Goal: Task Accomplishment & Management: Manage account settings

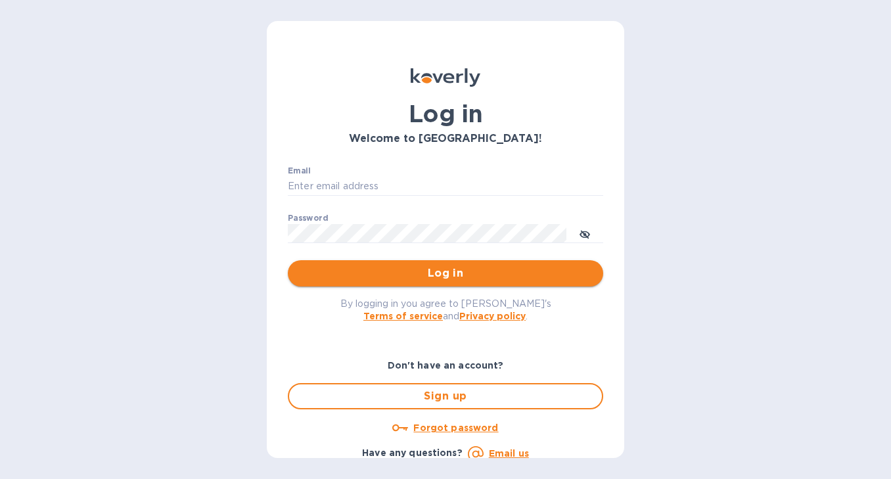
type input "nicoleomwines@gmail.com"
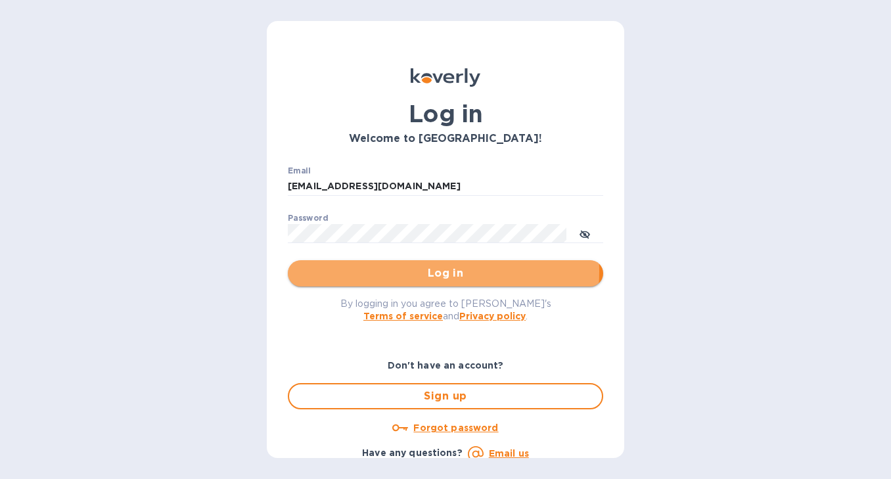
click at [394, 271] on span "Log in" at bounding box center [445, 273] width 294 height 16
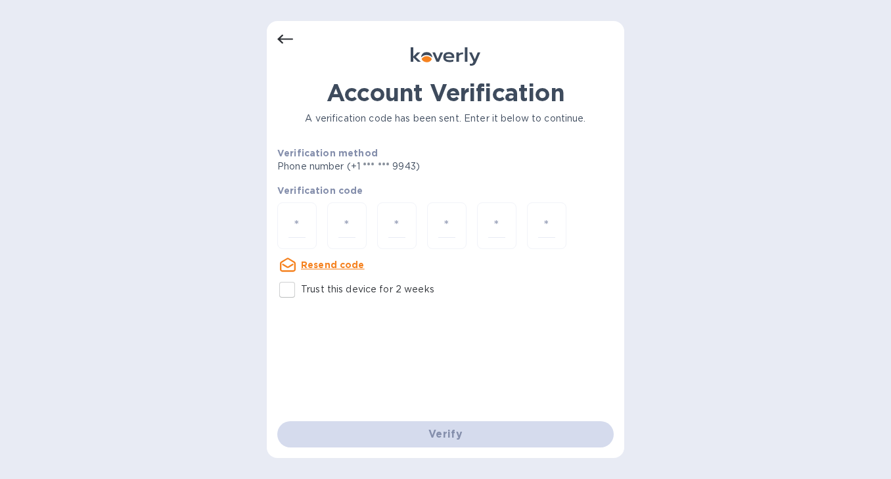
click at [288, 295] on input "Trust this device for 2 weeks" at bounding box center [287, 290] width 28 height 28
checkbox input "true"
click at [297, 223] on input "number" at bounding box center [296, 225] width 17 height 24
type input "8"
type input "7"
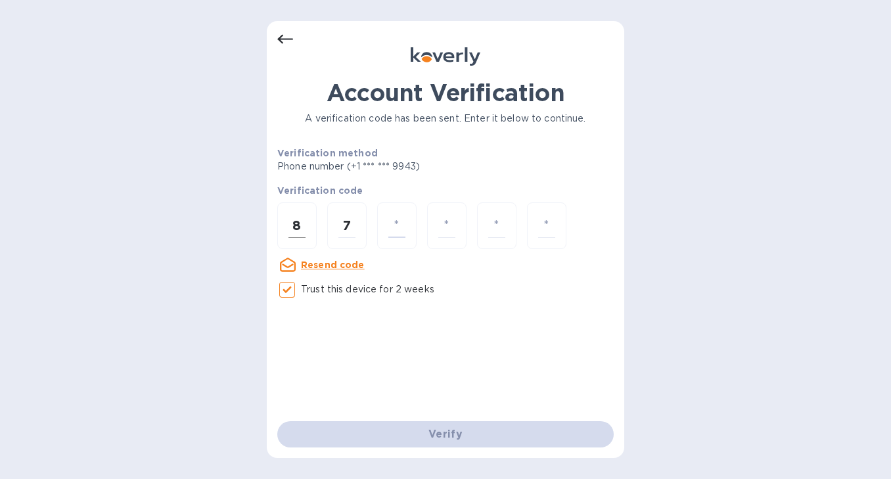
type input "2"
type input "5"
type input "8"
type input "1"
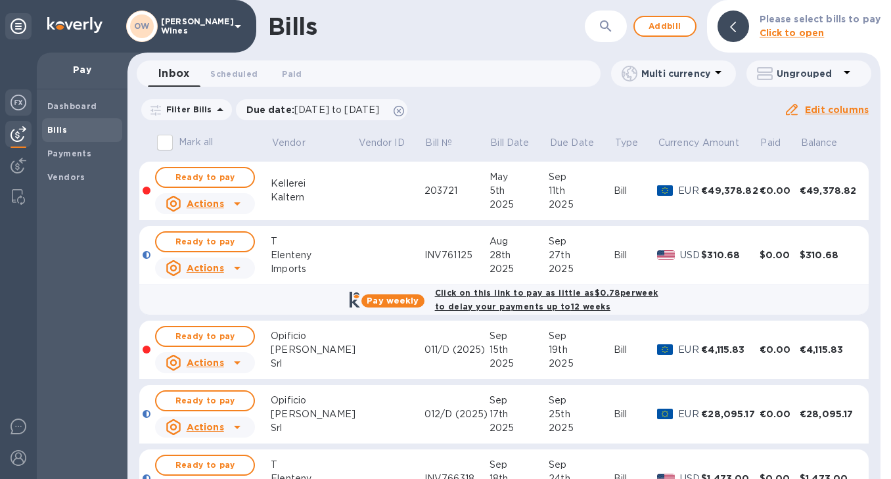
click at [18, 107] on img at bounding box center [19, 103] width 16 height 16
